Goal: Information Seeking & Learning: Learn about a topic

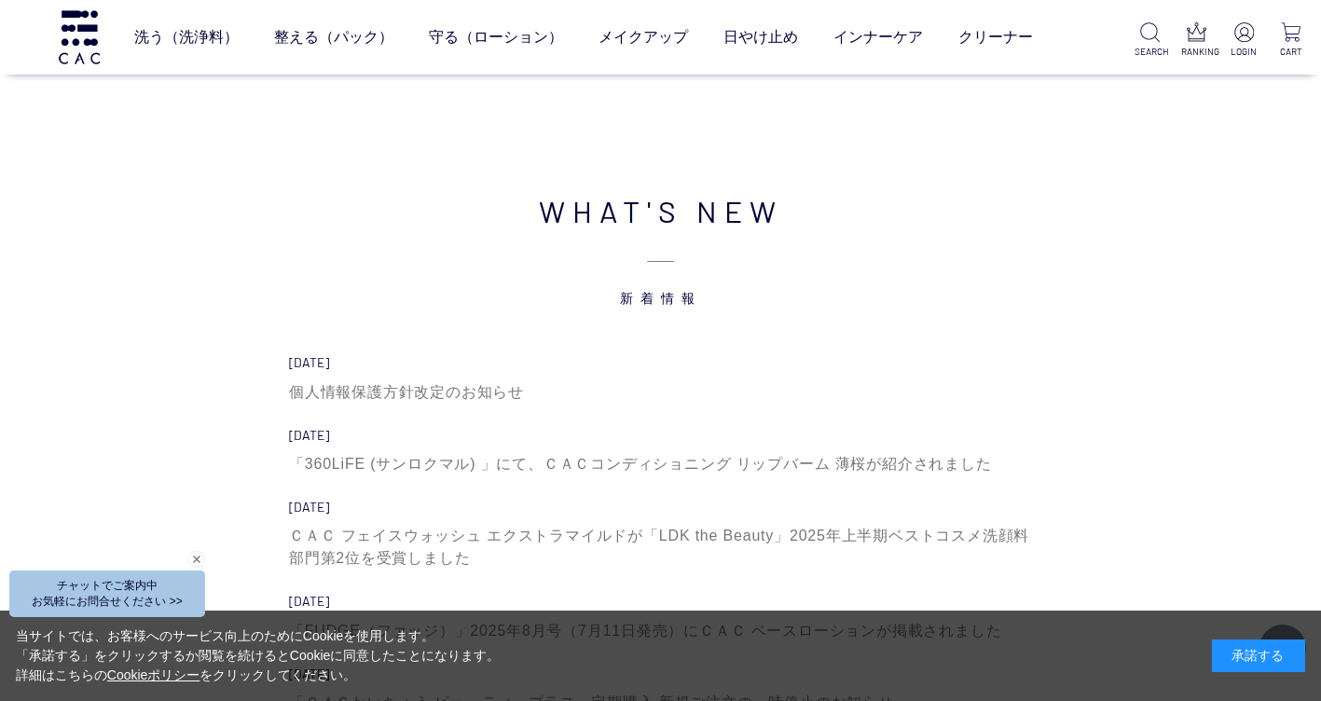
scroll to position [6245, 0]
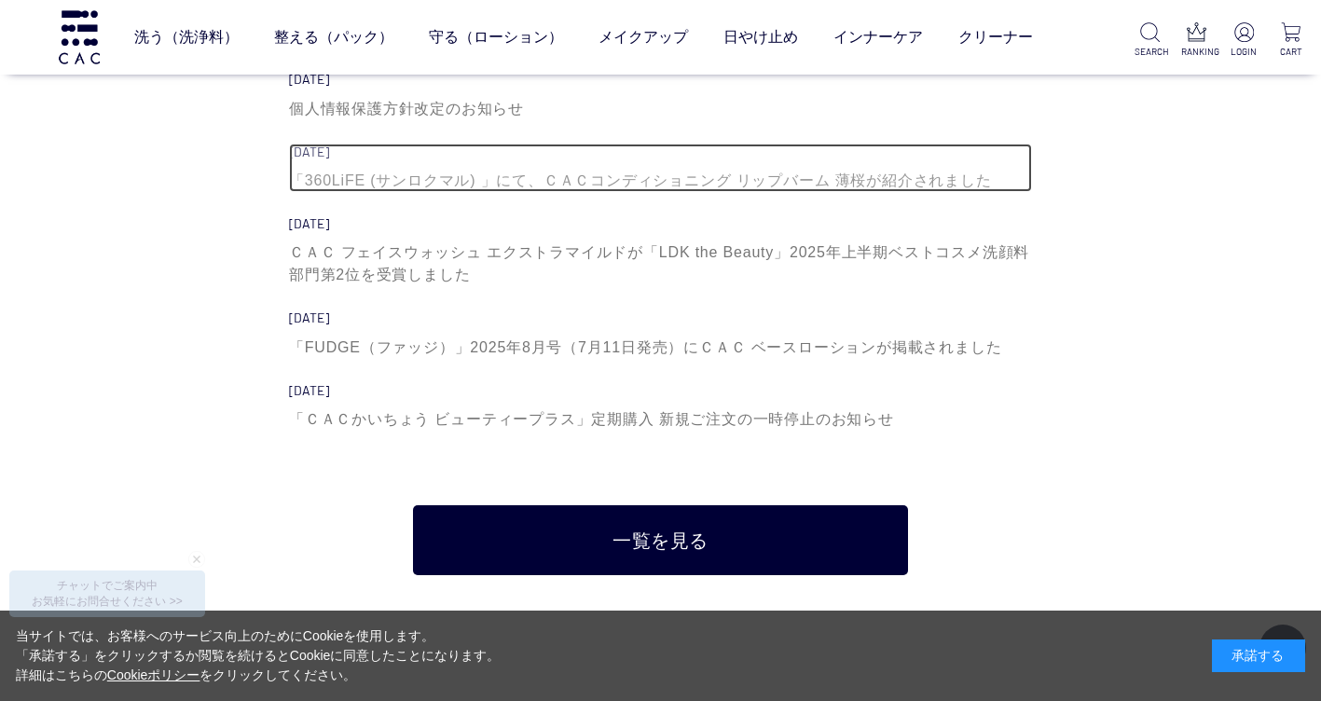
click at [537, 186] on div "「360LiFE (サンロクマル) 」にて、ＣＡＣコンディショニング リップバーム 薄桜が紹介されました" at bounding box center [660, 181] width 743 height 22
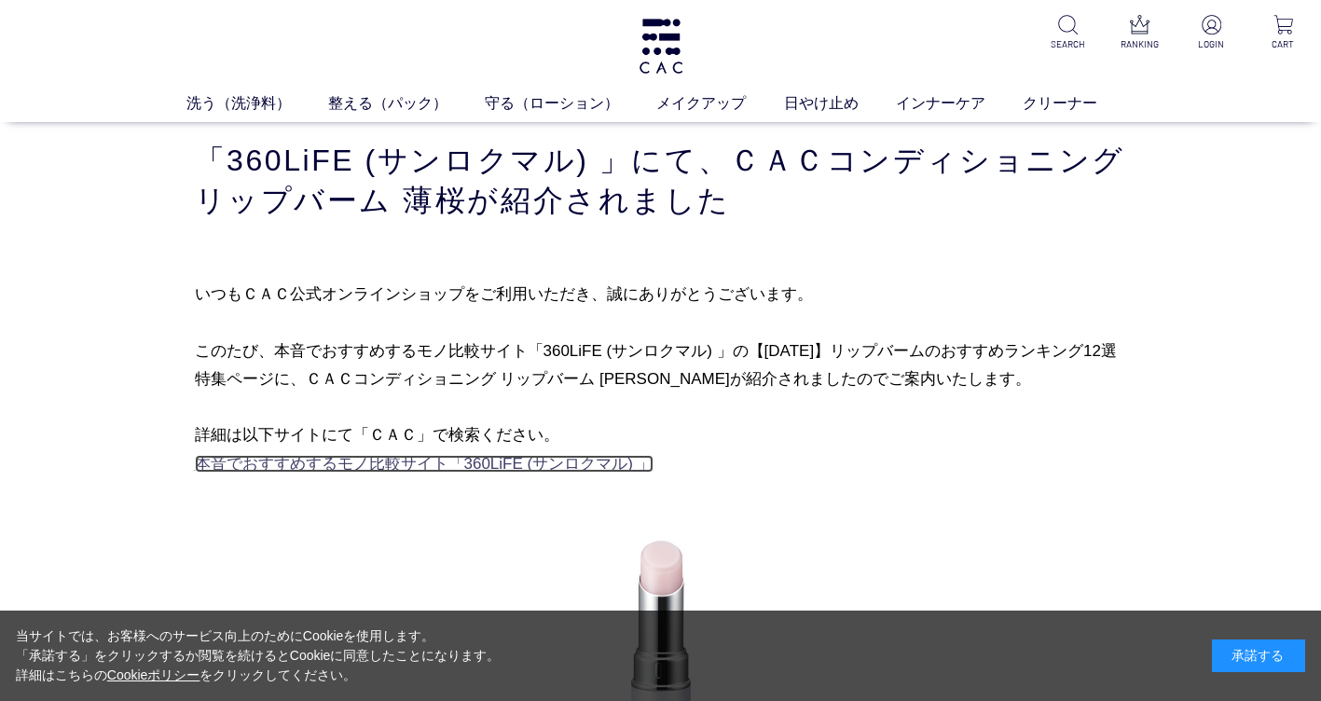
click at [306, 464] on link "本音でおすすめするモノ比較サイト「360LiFE (サンロクマル) 」" at bounding box center [424, 464] width 459 height 18
